Goal: Task Accomplishment & Management: Use online tool/utility

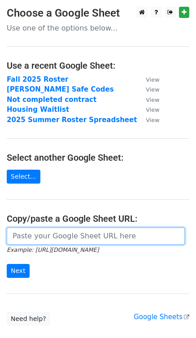
click at [53, 237] on input "url" at bounding box center [96, 235] width 178 height 17
paste input "https://docs.google.com/spreadsheets/d/1QaFKjzlOlQ3uD0FilLQFNNfNzLT9Tj8VEqGGA3r…"
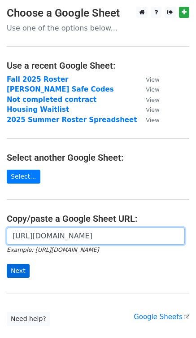
type input "https://docs.google.com/spreadsheets/d/1QaFKjzlOlQ3uD0FilLQFNNfNzLT9Tj8VEqGGA3r…"
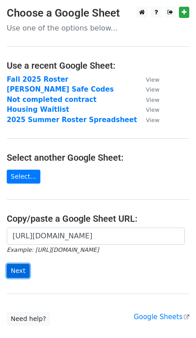
click at [20, 267] on input "Next" at bounding box center [18, 271] width 23 height 14
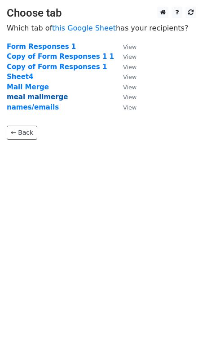
click at [48, 99] on strong "meal mailmerge" at bounding box center [37, 97] width 61 height 8
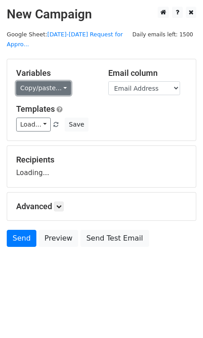
click at [46, 81] on link "Copy/paste..." at bounding box center [43, 88] width 55 height 14
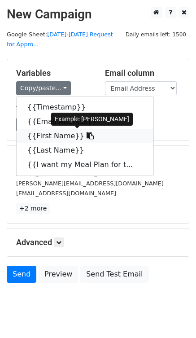
click at [58, 135] on link "{{First Name}}" at bounding box center [85, 136] width 137 height 14
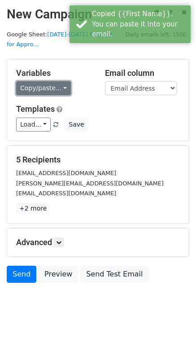
click at [37, 86] on link "Copy/paste..." at bounding box center [43, 88] width 55 height 14
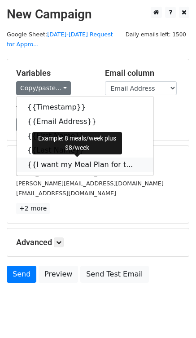
drag, startPoint x: 52, startPoint y: 162, endPoint x: 33, endPoint y: 157, distance: 19.8
click at [52, 162] on link "{{I want my Meal Plan for t..." at bounding box center [85, 164] width 137 height 14
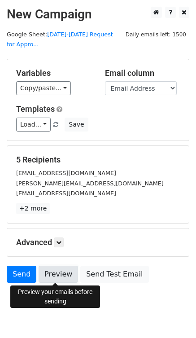
click at [51, 273] on link "Preview" at bounding box center [58, 274] width 39 height 17
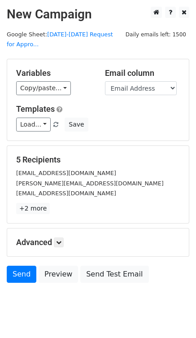
click at [51, 265] on form "Variables Copy/paste... {{Timestamp}} {{Email Address}} {{First Name}} {{Last N…" at bounding box center [98, 173] width 183 height 228
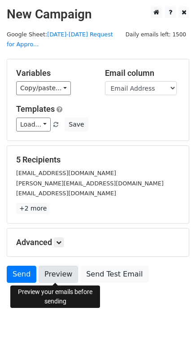
click at [51, 268] on link "Preview" at bounding box center [58, 274] width 39 height 17
click at [64, 269] on link "Preview" at bounding box center [58, 274] width 39 height 17
click at [72, 273] on link "Preview" at bounding box center [58, 274] width 39 height 17
click at [51, 275] on link "Preview" at bounding box center [58, 274] width 39 height 17
